Goal: Check status: Check status

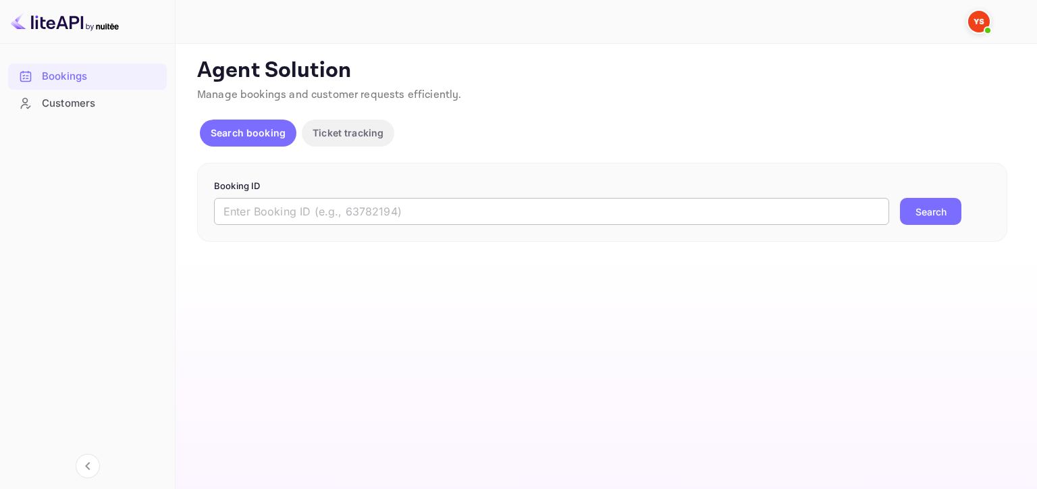
click at [605, 207] on input "text" at bounding box center [551, 211] width 675 height 27
paste input "8895854"
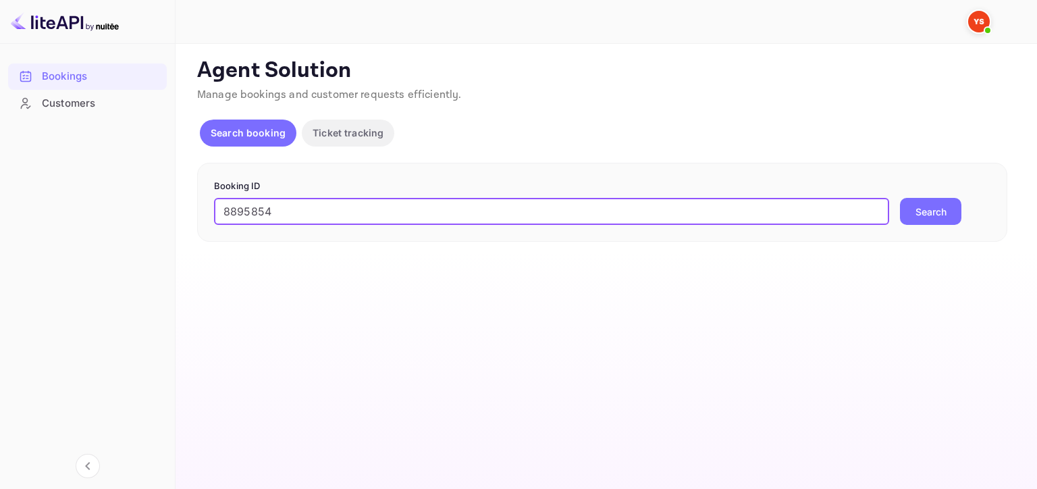
click at [953, 219] on button "Search" at bounding box center [930, 211] width 61 height 27
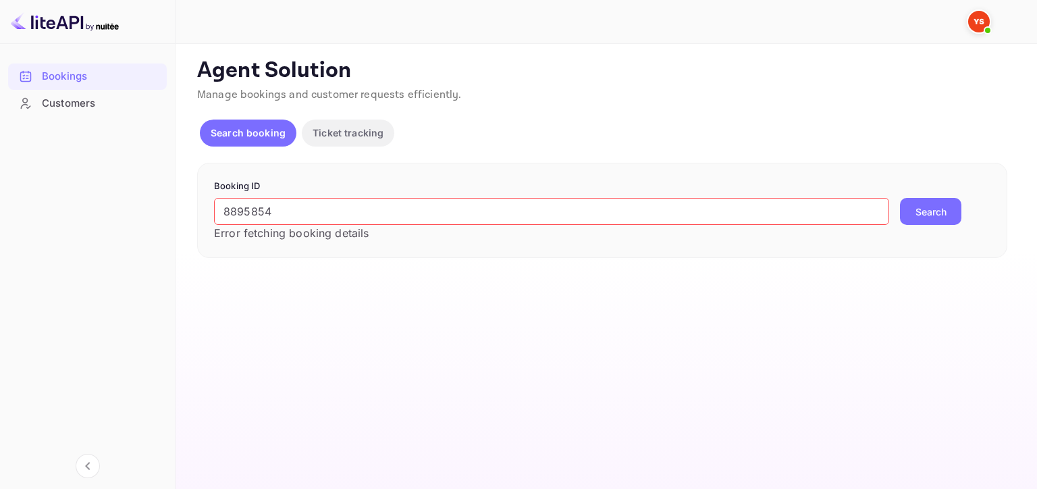
click at [230, 217] on input "8895854" at bounding box center [551, 211] width 675 height 27
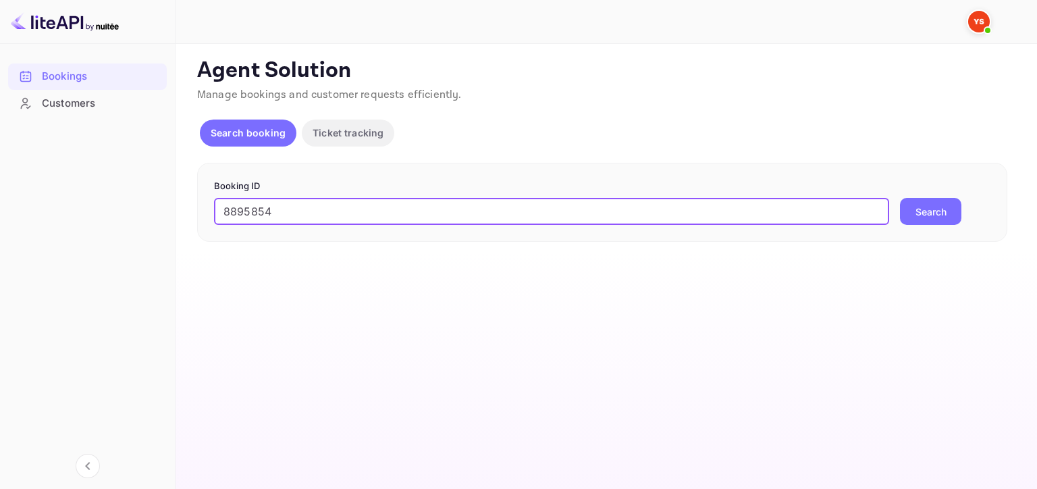
type input "8895854"
click at [951, 218] on button "Search" at bounding box center [930, 211] width 61 height 27
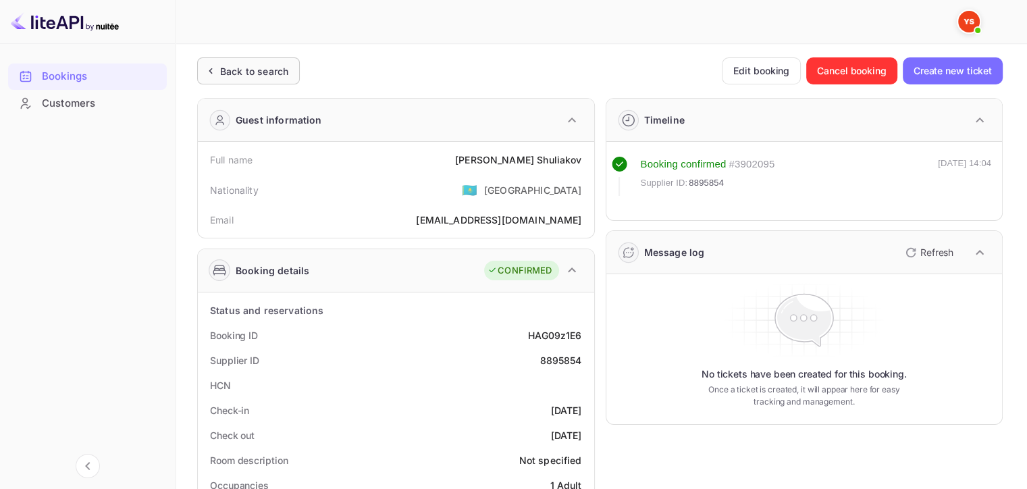
click at [259, 73] on div "Back to search" at bounding box center [254, 71] width 68 height 14
